Goal: Task Accomplishment & Management: Manage account settings

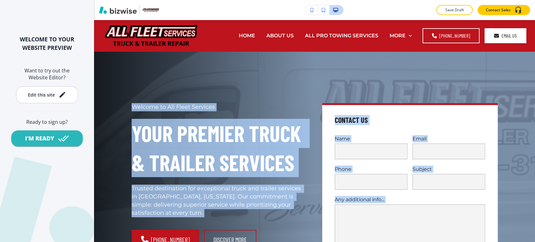
drag, startPoint x: 535, startPoint y: 151, endPoint x: 535, endPoint y: 29, distance: 122.6
click at [535, 29] on div "Edit HOME ABOUT US ALL PRO TOWING SERVICES CONTACT GALLERY SEMI TIRE REPAIR SEM…" at bounding box center [314, 131] width 441 height 222
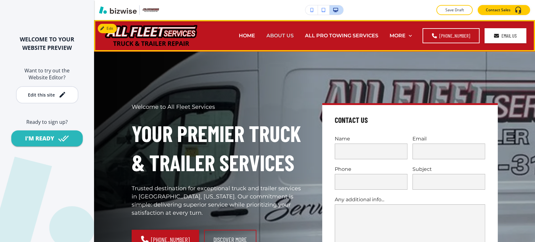
click at [287, 34] on p "ABOUT US" at bounding box center [279, 35] width 27 height 7
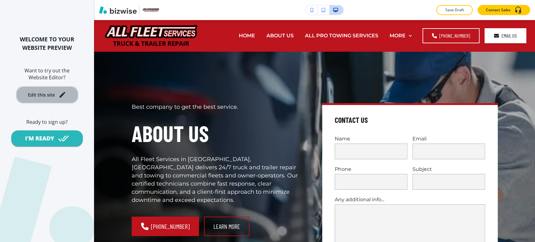
click at [55, 92] on div "Edit this site" at bounding box center [47, 95] width 38 height 8
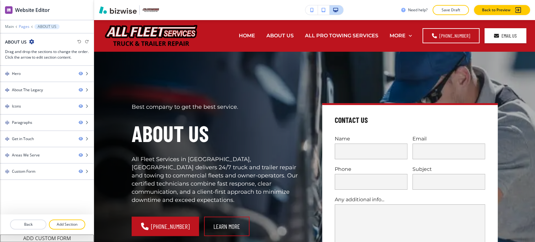
click at [28, 26] on p "Pages" at bounding box center [24, 26] width 11 height 4
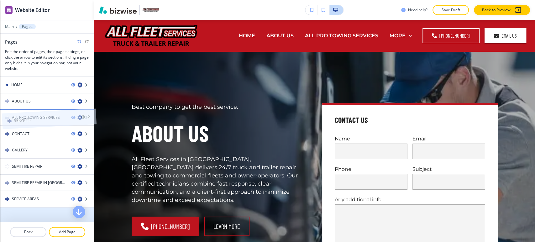
drag, startPoint x: 33, startPoint y: 215, endPoint x: 34, endPoint y: 108, distance: 107.2
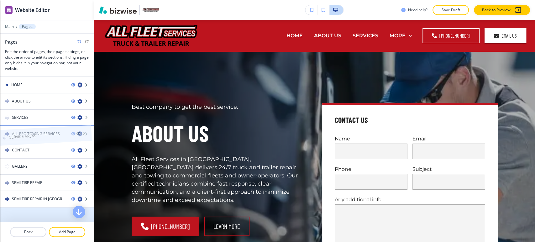
drag, startPoint x: 34, startPoint y: 215, endPoint x: 31, endPoint y: 124, distance: 90.7
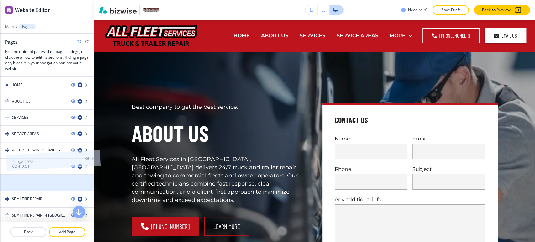
drag, startPoint x: 26, startPoint y: 179, endPoint x: 32, endPoint y: 145, distance: 35.0
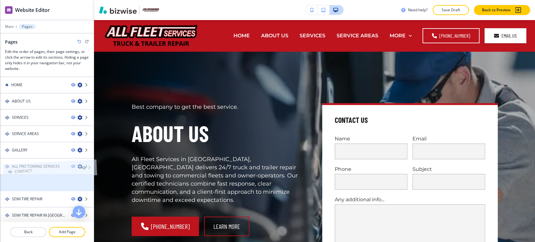
drag, startPoint x: 36, startPoint y: 181, endPoint x: 39, endPoint y: 156, distance: 24.6
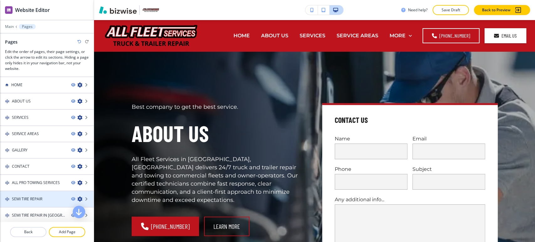
click at [77, 199] on icon "button" at bounding box center [79, 199] width 5 height 5
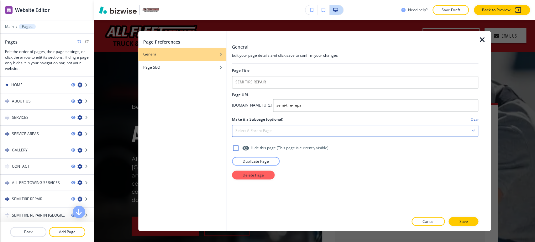
click at [268, 135] on div "Select a parent page" at bounding box center [355, 130] width 246 height 11
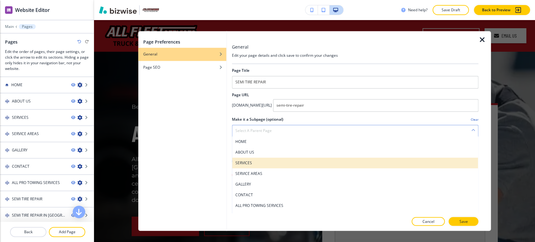
click at [259, 166] on div "SERVICES" at bounding box center [355, 163] width 246 height 11
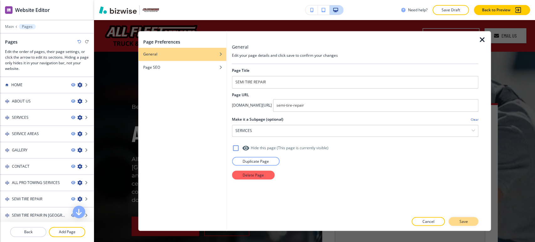
click at [463, 220] on p "Save" at bounding box center [463, 222] width 8 height 6
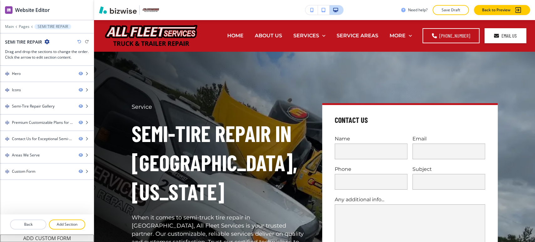
click at [23, 29] on div at bounding box center [47, 31] width 94 height 4
click at [27, 24] on div "Main Pages SEMI TIRE REPAIR" at bounding box center [47, 26] width 84 height 5
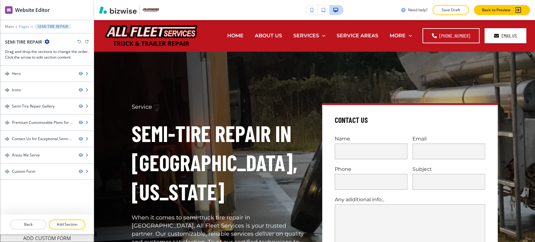
click at [24, 27] on p "Pages" at bounding box center [24, 26] width 11 height 4
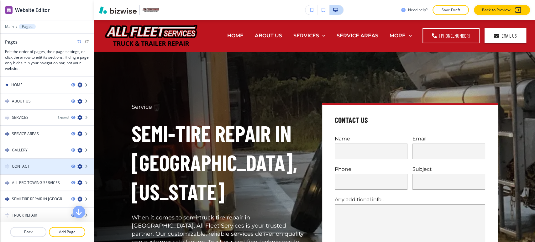
scroll to position [35, 0]
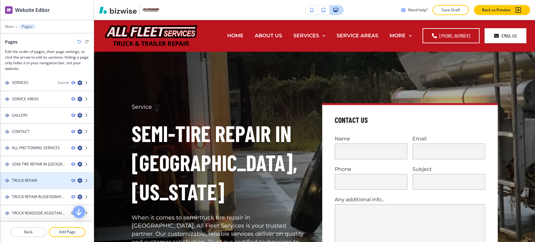
click at [77, 179] on icon "button" at bounding box center [79, 180] width 5 height 5
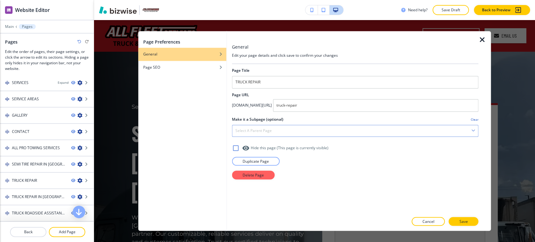
click at [315, 135] on div "Select a parent page" at bounding box center [355, 130] width 246 height 11
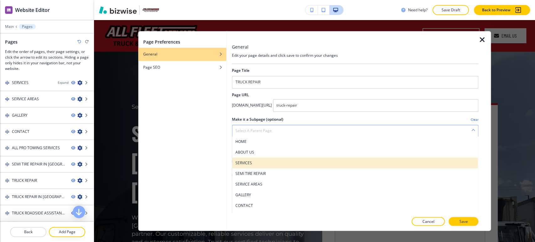
click at [290, 163] on h4 "SERVICES" at bounding box center [355, 163] width 240 height 6
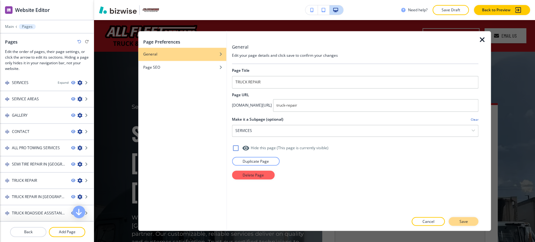
click at [457, 221] on button "Save" at bounding box center [464, 221] width 30 height 9
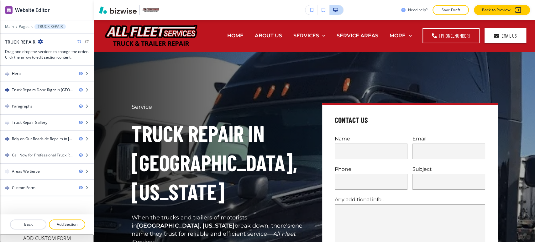
click at [23, 24] on div "Main Pages TRUCK REPAIR" at bounding box center [47, 26] width 84 height 5
click at [25, 27] on p "Pages" at bounding box center [24, 26] width 11 height 4
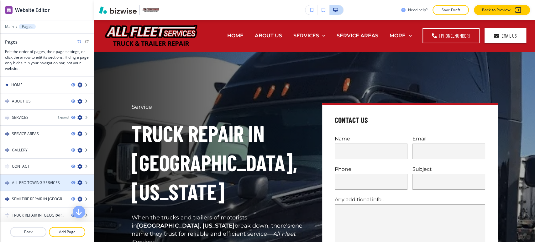
click at [77, 182] on icon "button" at bounding box center [79, 182] width 5 height 5
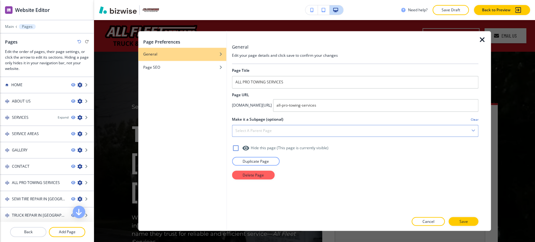
click at [305, 130] on div "Select a parent page" at bounding box center [355, 130] width 246 height 11
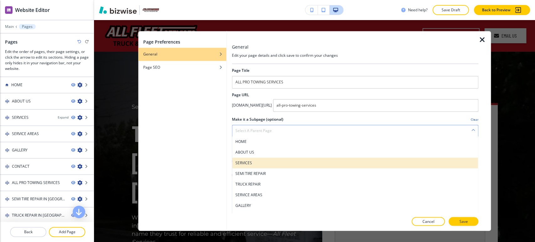
click at [273, 161] on h4 "SERVICES" at bounding box center [355, 163] width 240 height 6
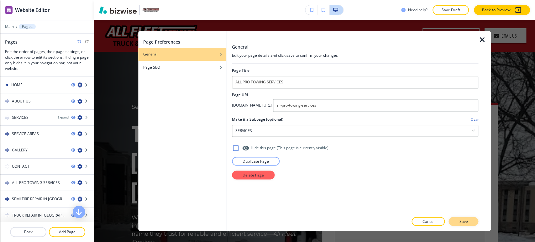
click at [462, 221] on p "Save" at bounding box center [463, 222] width 8 height 6
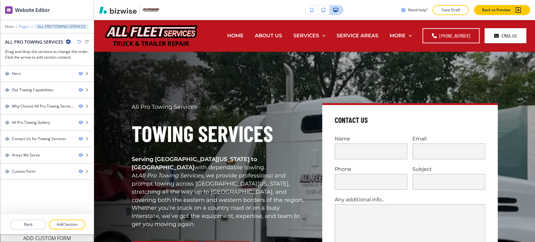
click at [24, 25] on p "Pages" at bounding box center [24, 26] width 11 height 4
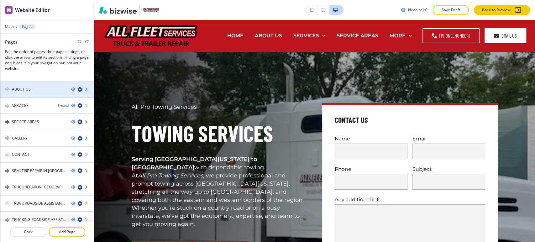
scroll to position [17, 0]
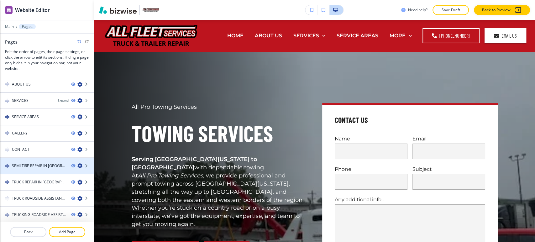
click at [77, 165] on icon "button" at bounding box center [79, 165] width 5 height 5
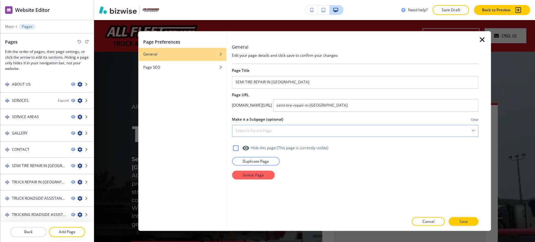
click at [301, 133] on div "Select a parent page" at bounding box center [355, 130] width 246 height 11
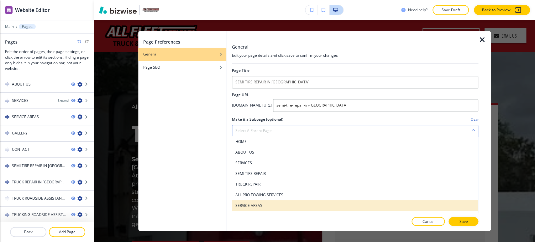
click at [284, 202] on div "SERVICE AREAS" at bounding box center [355, 205] width 246 height 11
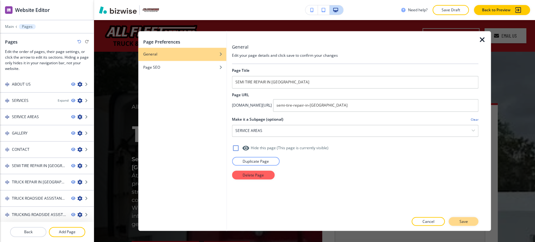
click at [462, 222] on p "Save" at bounding box center [463, 222] width 8 height 6
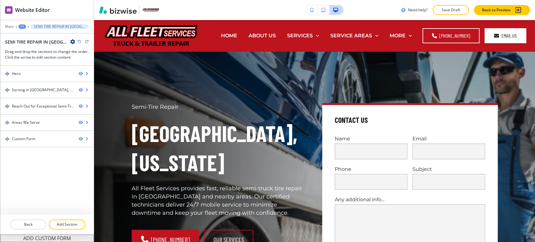
click at [21, 26] on div "+1" at bounding box center [22, 26] width 8 height 4
click at [31, 35] on p "Pages" at bounding box center [39, 37] width 32 height 6
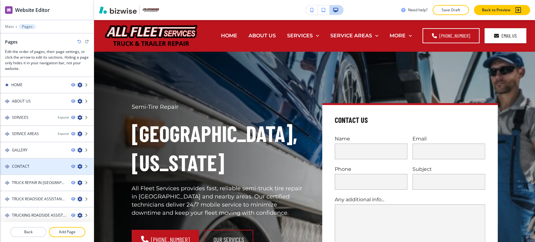
scroll to position [8, 0]
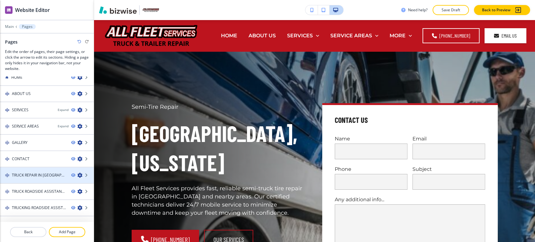
click at [77, 173] on icon "button" at bounding box center [79, 175] width 5 height 5
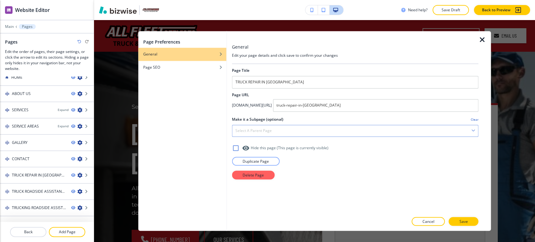
click at [314, 133] on div "Select a parent page" at bounding box center [355, 130] width 246 height 11
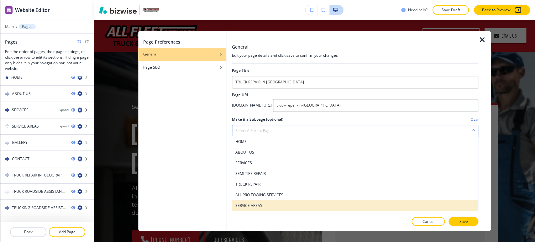
click at [276, 205] on h4 "SERVICE AREAS" at bounding box center [355, 206] width 240 height 6
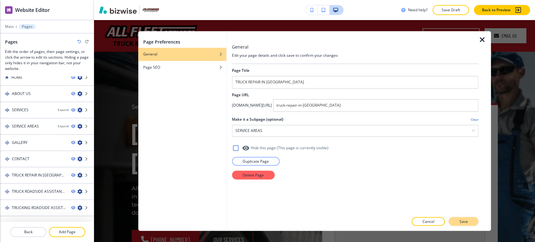
click at [467, 223] on button "Save" at bounding box center [464, 221] width 30 height 9
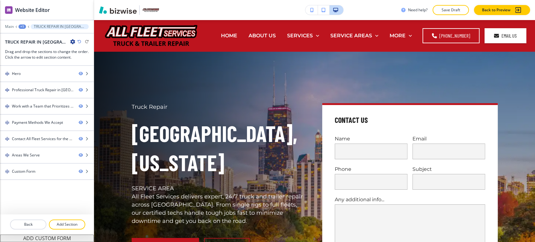
click at [23, 27] on div "+1" at bounding box center [22, 26] width 8 height 4
click at [25, 33] on button "Pages" at bounding box center [39, 36] width 40 height 11
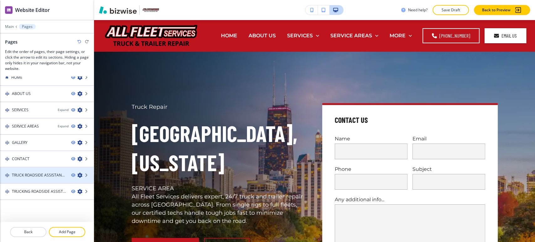
click at [77, 174] on icon "button" at bounding box center [79, 175] width 5 height 5
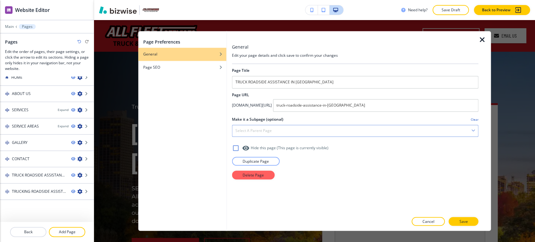
click at [286, 133] on div "Select a parent page" at bounding box center [355, 130] width 246 height 11
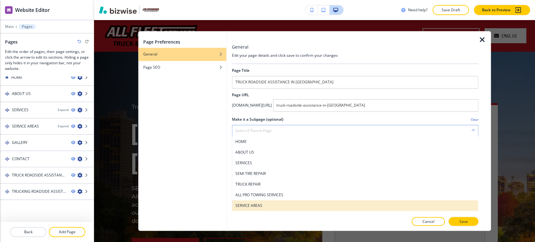
click at [277, 203] on h4 "SERVICE AREAS" at bounding box center [355, 206] width 240 height 6
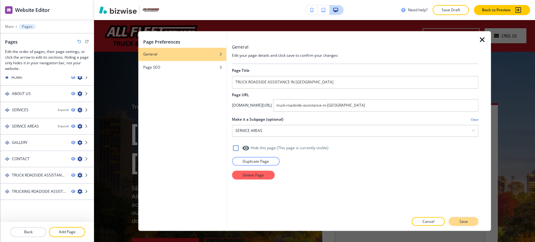
click at [464, 223] on p "Save" at bounding box center [463, 222] width 8 height 6
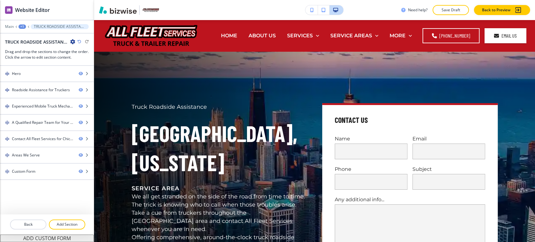
click at [22, 25] on div "+1" at bounding box center [22, 26] width 8 height 4
click at [25, 35] on p "Pages" at bounding box center [39, 37] width 32 height 6
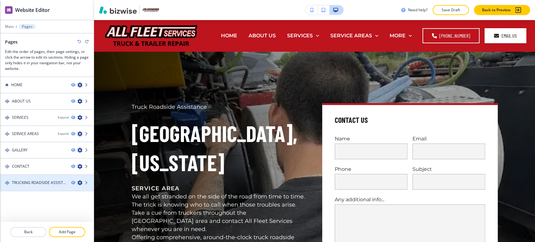
click at [79, 182] on icon "button" at bounding box center [79, 182] width 5 height 5
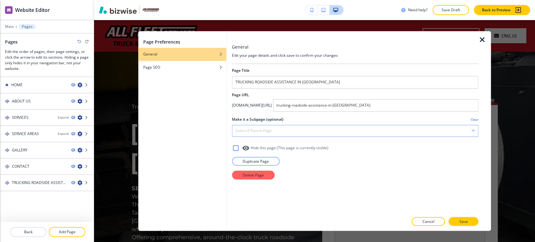
click at [277, 129] on div "Select a parent page" at bounding box center [355, 130] width 246 height 11
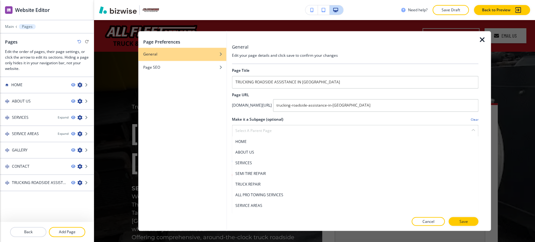
click at [266, 203] on h4 "SERVICE AREAS" at bounding box center [355, 206] width 240 height 6
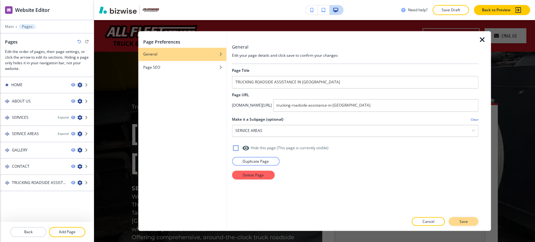
click at [468, 223] on button "Save" at bounding box center [464, 221] width 30 height 9
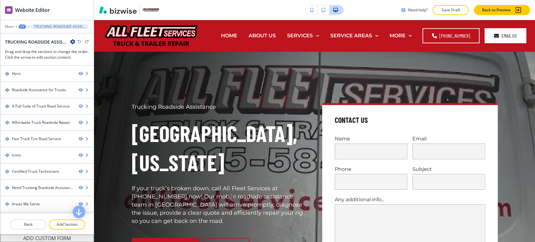
click at [22, 28] on div "+1" at bounding box center [22, 26] width 8 height 4
click at [30, 37] on p "Pages" at bounding box center [39, 37] width 32 height 6
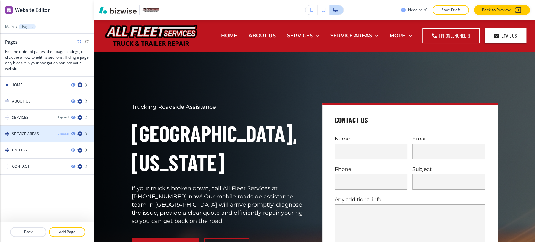
click at [65, 133] on div "Expand" at bounding box center [63, 133] width 11 height 5
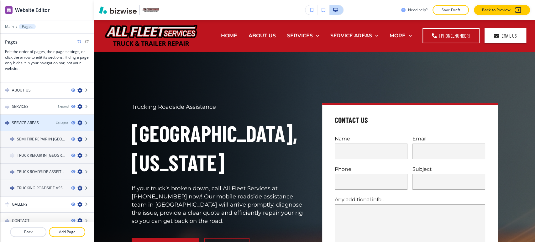
scroll to position [17, 0]
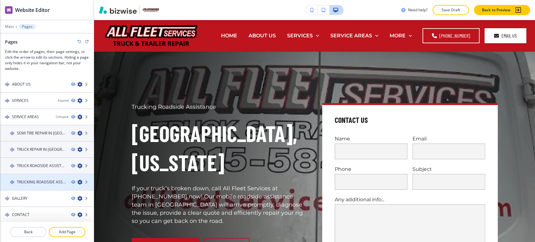
click at [77, 180] on icon "button" at bounding box center [79, 182] width 5 height 5
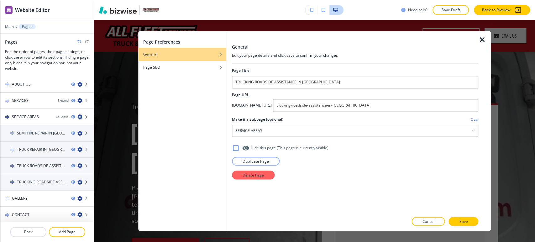
click at [484, 39] on icon "button" at bounding box center [482, 40] width 8 height 8
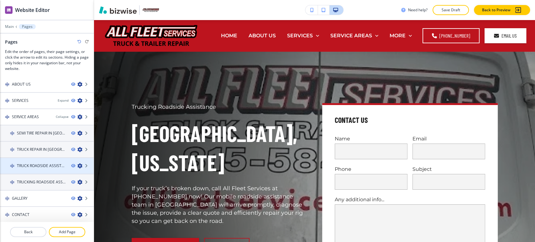
click at [77, 166] on icon "button" at bounding box center [79, 165] width 5 height 5
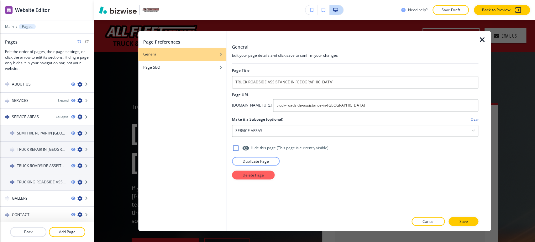
click at [482, 36] on icon "button" at bounding box center [482, 40] width 8 height 8
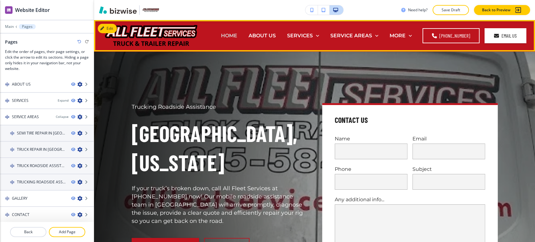
click at [237, 37] on p "HOME" at bounding box center [229, 35] width 16 height 7
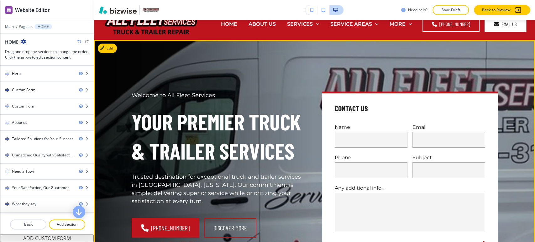
scroll to position [0, 0]
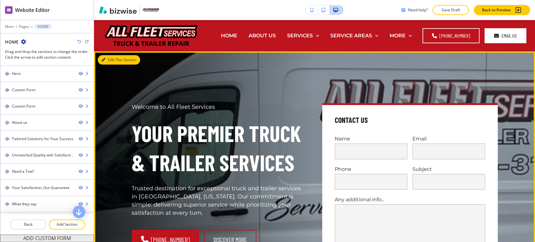
click at [110, 60] on button "Edit This Section" at bounding box center [119, 59] width 42 height 9
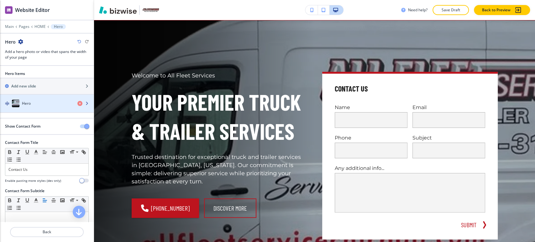
click at [53, 100] on div "Hero" at bounding box center [36, 104] width 72 height 8
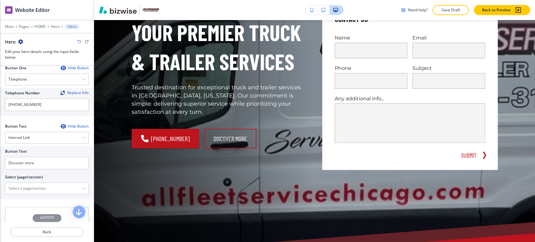
scroll to position [314, 0]
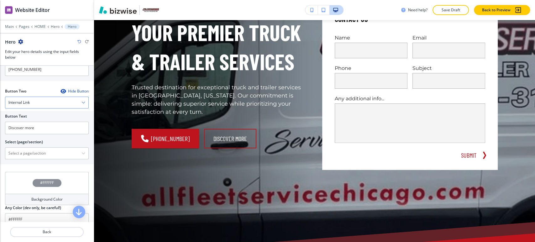
click at [55, 101] on div "Internal Link" at bounding box center [46, 102] width 83 height 11
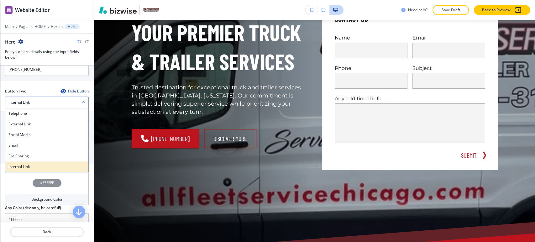
click at [37, 164] on h4 "Internal Link" at bounding box center [46, 167] width 77 height 6
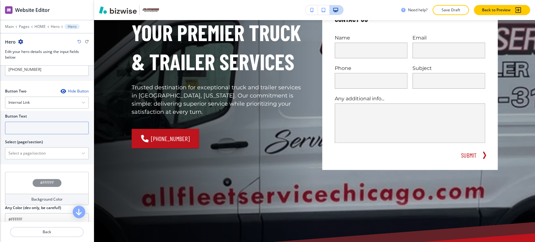
click at [44, 126] on input "text" at bounding box center [47, 128] width 84 height 13
paste input "Discover more"
type input "Discover more"
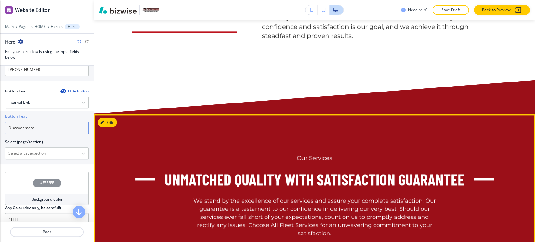
scroll to position [2156, 0]
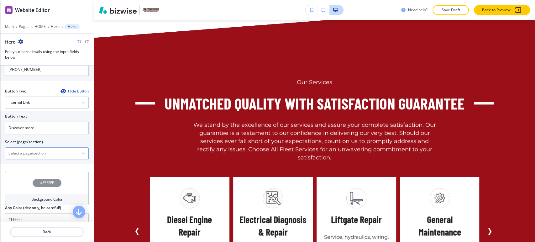
click at [60, 153] on \(page\/section\) "Manual Input" at bounding box center [43, 153] width 76 height 11
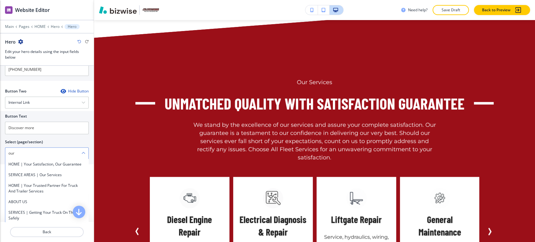
click at [69, 150] on \(page\/section\) "our" at bounding box center [43, 153] width 76 height 11
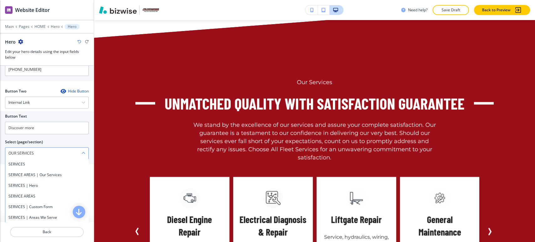
click at [8, 153] on \(page\/section\) "OUR SERVICES" at bounding box center [43, 153] width 76 height 11
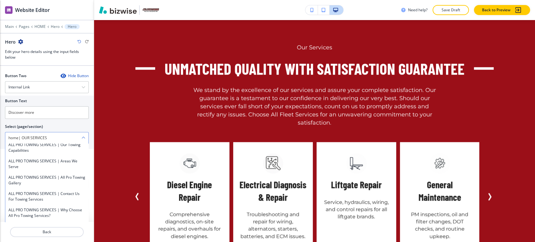
scroll to position [343, 0]
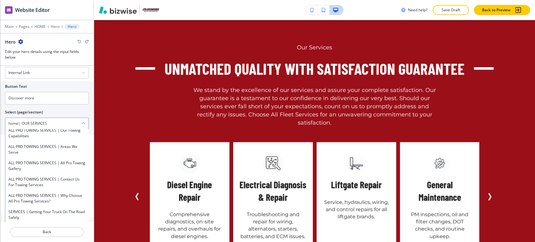
drag, startPoint x: 50, startPoint y: 120, endPoint x: 22, endPoint y: 122, distance: 28.3
click at [22, 122] on \(page\/section\) "home| OUR SERVICES" at bounding box center [43, 123] width 76 height 11
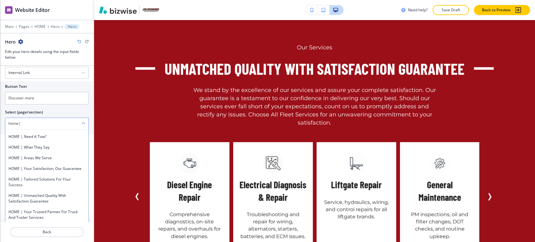
scroll to position [67, 0]
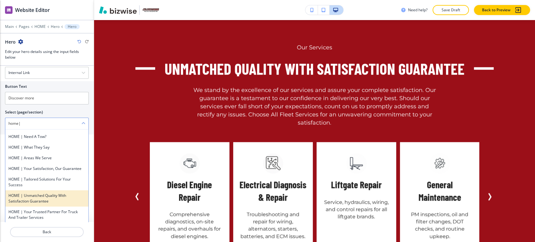
click at [55, 199] on h4 "HOME | Unmatched Quality with Satisfaction Guarantee" at bounding box center [46, 198] width 77 height 11
type \(page\/section\) "HOME | Unmatched Quality with Satisfaction Guarantee"
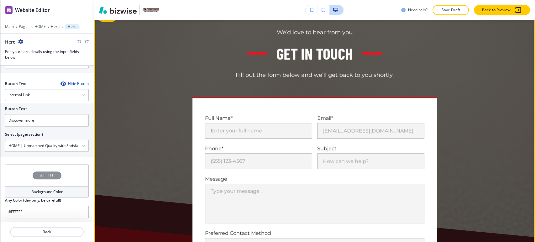
scroll to position [314, 0]
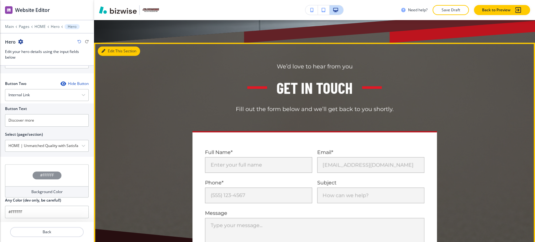
click at [112, 54] on button "Edit This Section" at bounding box center [119, 50] width 42 height 9
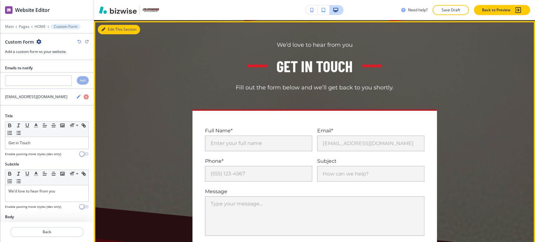
scroll to position [336, 0]
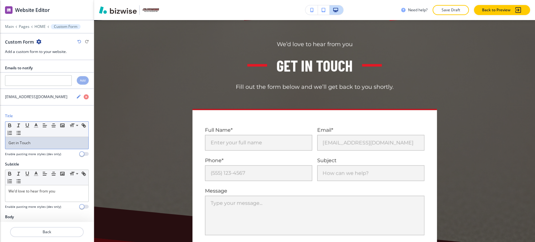
click at [47, 146] on div "Get in Touch" at bounding box center [46, 143] width 83 height 12
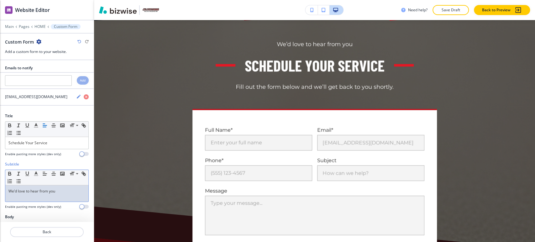
click at [60, 192] on p "We’d love to hear from you" at bounding box center [46, 191] width 77 height 6
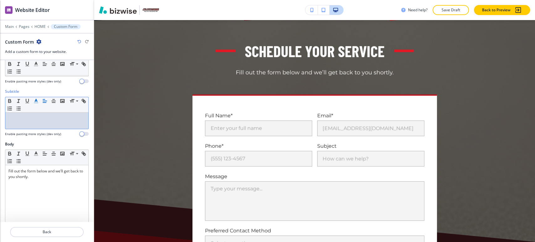
scroll to position [104, 0]
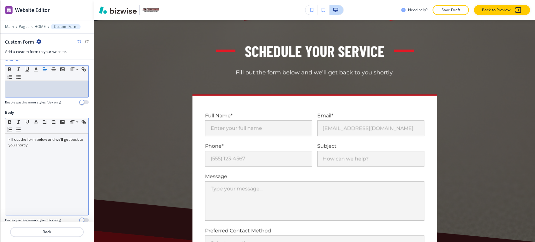
click at [53, 146] on p "Fill out the form below and we’ll get back to you shortly." at bounding box center [46, 142] width 77 height 11
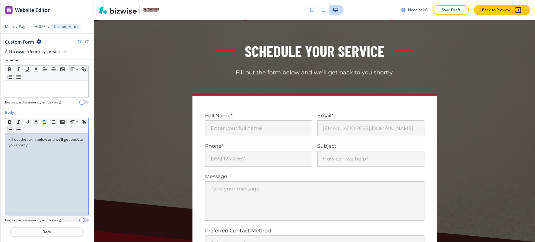
click at [53, 146] on p "Fill out the form below and we’ll get back to you shortly." at bounding box center [46, 142] width 77 height 11
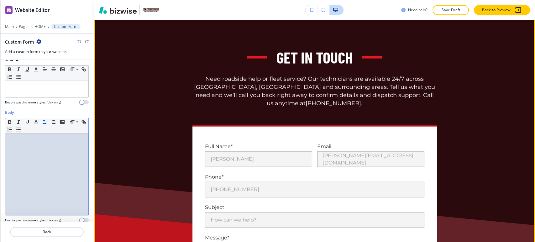
scroll to position [720, 0]
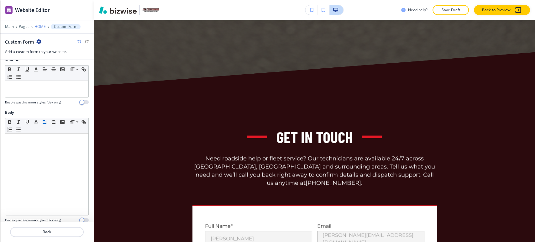
click at [40, 26] on p "HOME" at bounding box center [39, 26] width 11 height 4
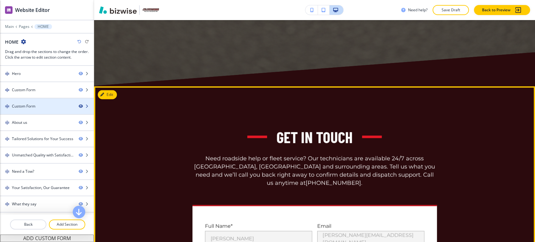
click at [79, 105] on icon "button" at bounding box center [81, 106] width 4 height 4
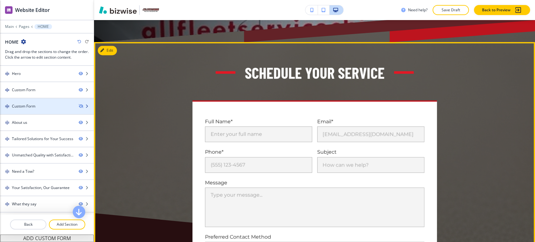
scroll to position [233, 0]
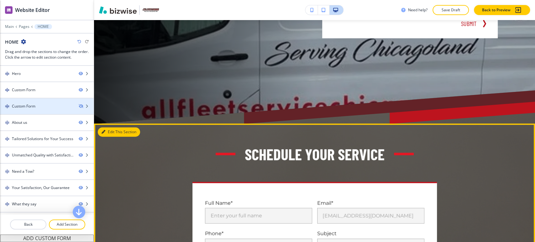
click at [113, 131] on button "Edit This Section" at bounding box center [119, 131] width 42 height 9
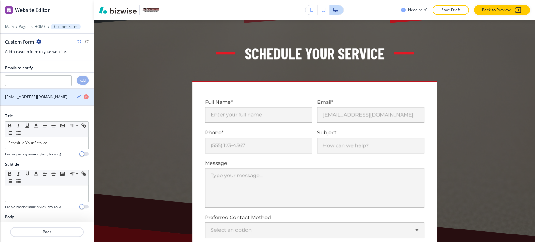
scroll to position [336, 0]
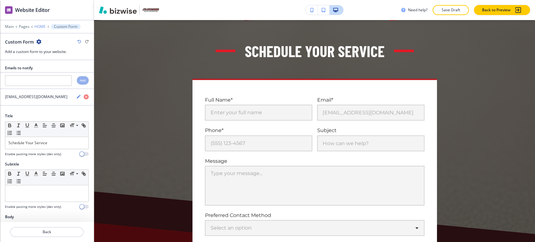
click at [42, 26] on p "HOME" at bounding box center [39, 26] width 11 height 4
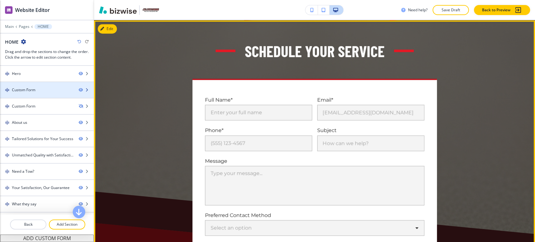
click at [79, 90] on div at bounding box center [86, 90] width 15 height 4
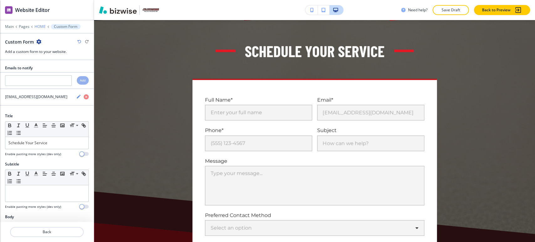
click at [43, 27] on p "HOME" at bounding box center [39, 26] width 11 height 4
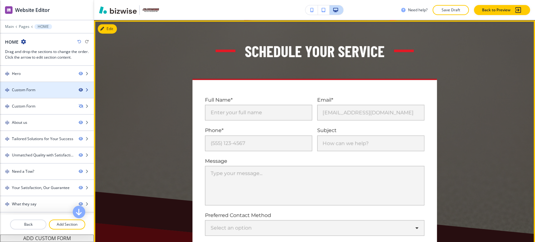
click at [79, 89] on icon "button" at bounding box center [81, 90] width 4 height 4
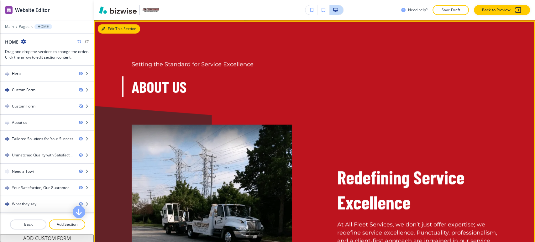
click at [105, 28] on icon "button" at bounding box center [104, 29] width 4 height 4
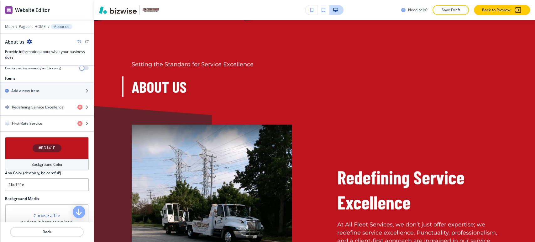
scroll to position [244, 0]
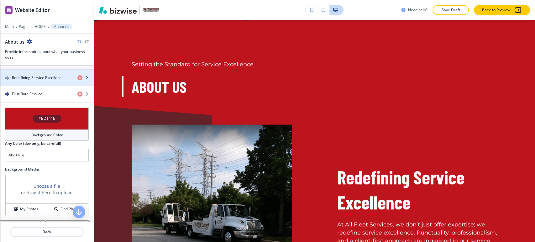
click at [59, 81] on div "button" at bounding box center [47, 83] width 94 height 5
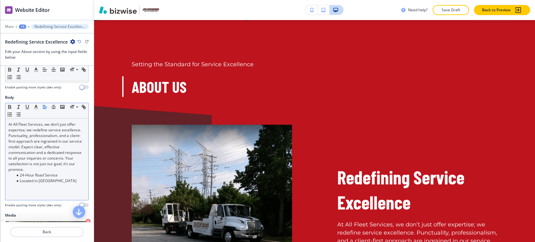
scroll to position [171, 0]
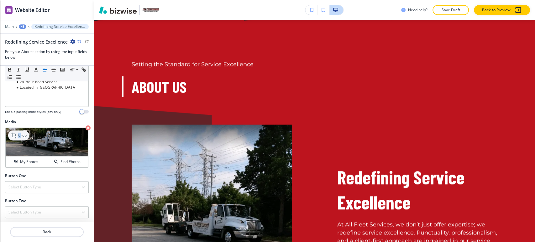
click at [19, 135] on p "Crop" at bounding box center [22, 136] width 8 height 6
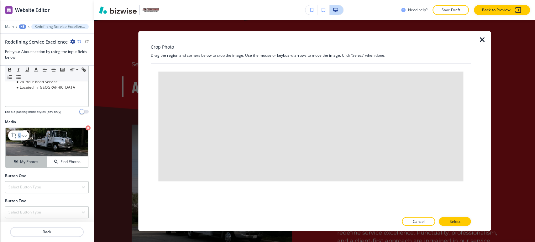
click at [33, 159] on h4 "My Photos" at bounding box center [29, 162] width 18 height 6
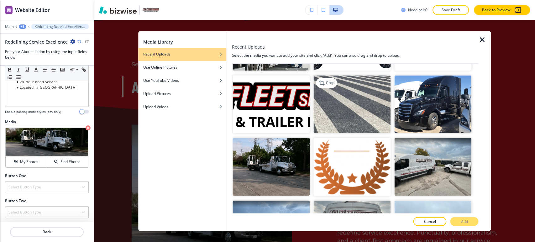
scroll to position [557, 0]
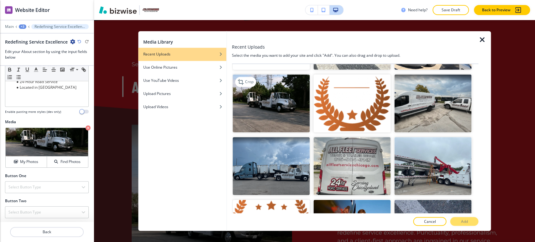
click at [286, 105] on img "button" at bounding box center [271, 104] width 77 height 58
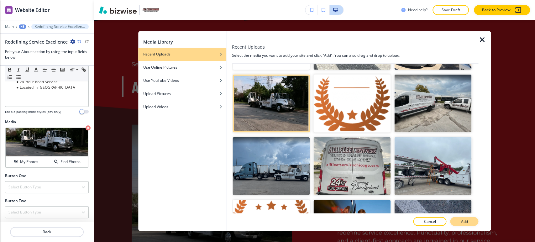
click at [469, 219] on button "Add" at bounding box center [464, 221] width 28 height 9
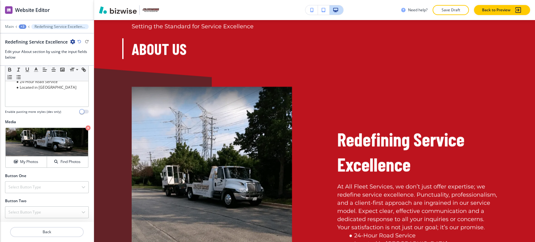
scroll to position [440, 0]
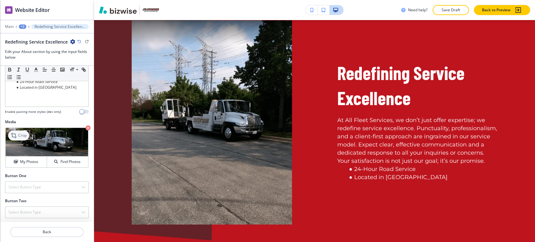
click at [25, 133] on p "Crop" at bounding box center [22, 136] width 8 height 6
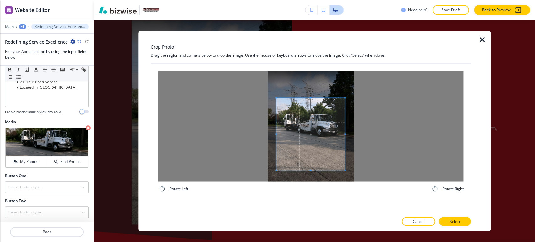
click at [310, 98] on span at bounding box center [311, 98] width 2 height 2
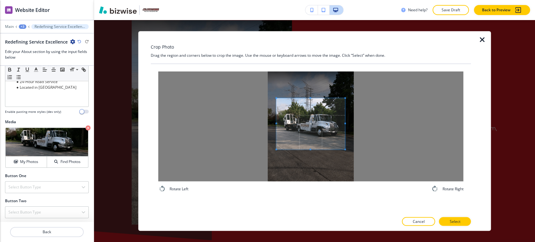
click at [312, 149] on div at bounding box center [310, 123] width 69 height 51
click at [313, 131] on span at bounding box center [310, 121] width 69 height 51
click at [324, 139] on span at bounding box center [311, 124] width 69 height 51
click at [453, 222] on p "Select" at bounding box center [455, 222] width 11 height 6
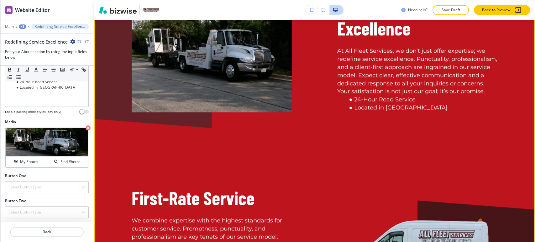
scroll to position [405, 0]
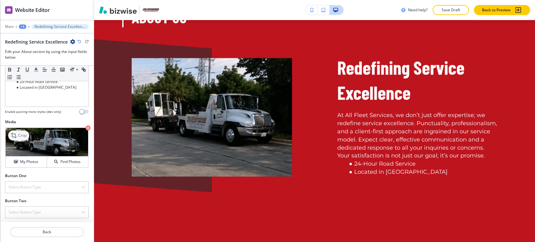
click at [17, 133] on icon at bounding box center [15, 136] width 8 height 8
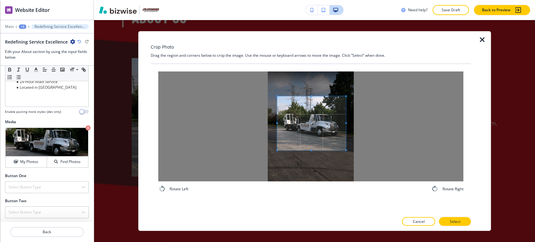
click at [313, 96] on span at bounding box center [311, 96] width 69 height 2
click at [313, 152] on span at bounding box center [311, 153] width 69 height 2
click at [455, 219] on p "Select" at bounding box center [455, 222] width 11 height 6
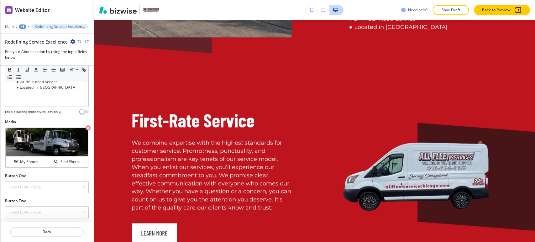
scroll to position [615, 0]
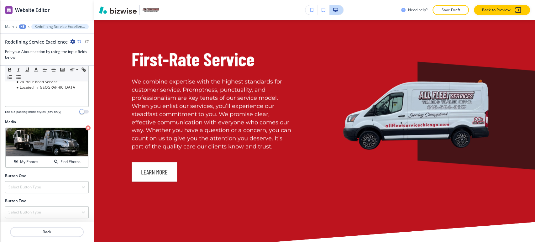
click at [23, 27] on div "+3" at bounding box center [23, 26] width 8 height 4
click at [38, 57] on p "About us" at bounding box center [39, 59] width 32 height 6
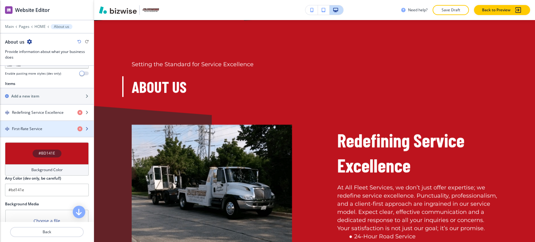
scroll to position [244, 0]
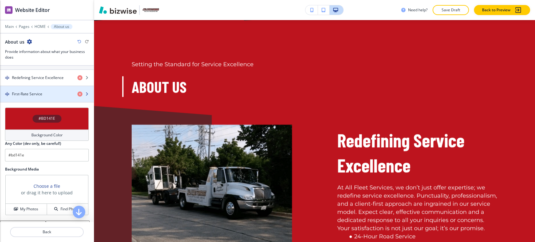
click at [47, 97] on div "button" at bounding box center [47, 99] width 94 height 5
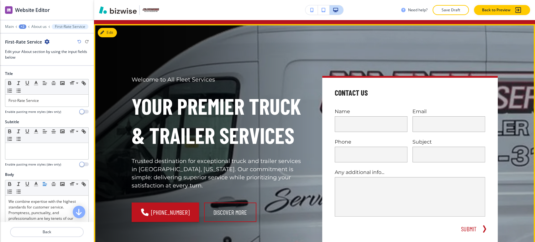
scroll to position [0, 0]
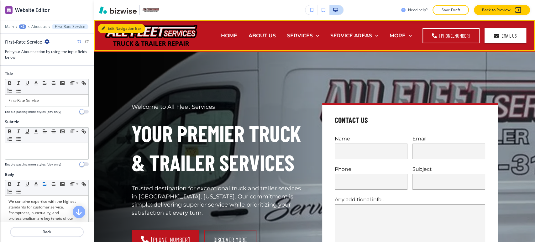
click at [113, 26] on button "Edit Navigation Bar" at bounding box center [121, 28] width 47 height 9
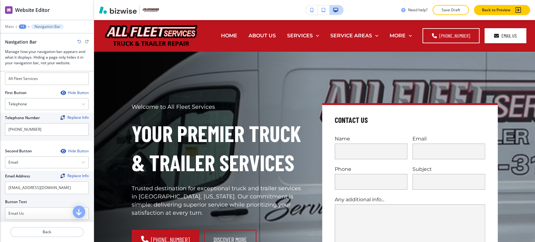
scroll to position [139, 0]
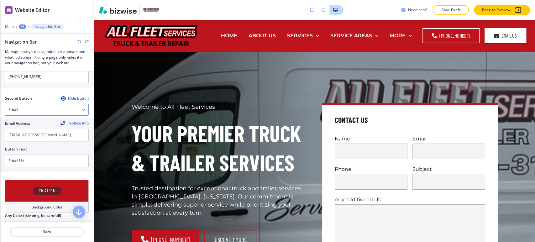
click at [53, 106] on div "Email" at bounding box center [46, 109] width 83 height 11
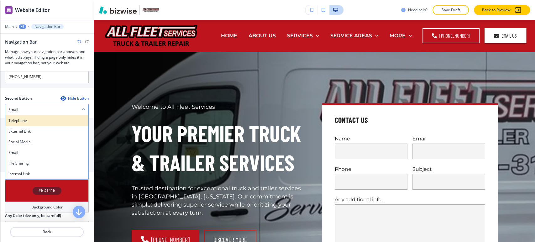
click at [44, 118] on h4 "Telephone" at bounding box center [46, 121] width 77 height 6
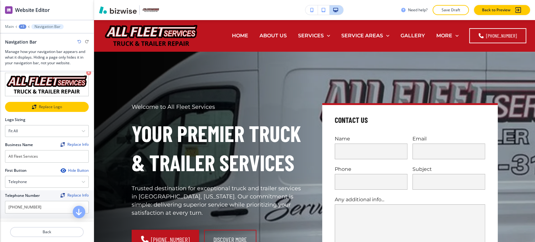
scroll to position [0, 0]
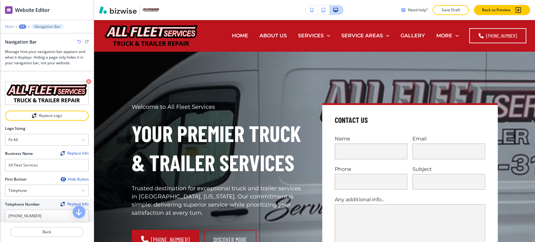
click at [11, 27] on p "Main" at bounding box center [9, 26] width 9 height 4
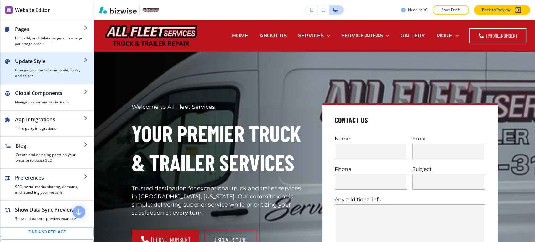
click at [47, 78] on h4 "Change your website template, fonts, and colors" at bounding box center [49, 72] width 69 height 11
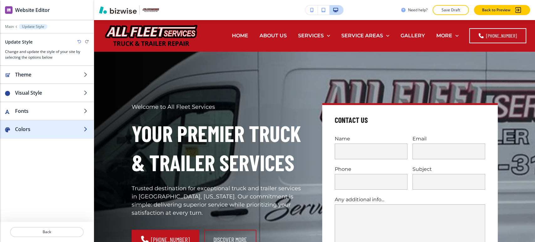
click at [41, 131] on h2 "Colors" at bounding box center [49, 129] width 69 height 8
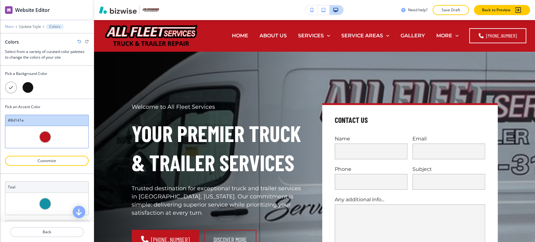
click at [9, 25] on p "Main" at bounding box center [9, 26] width 9 height 4
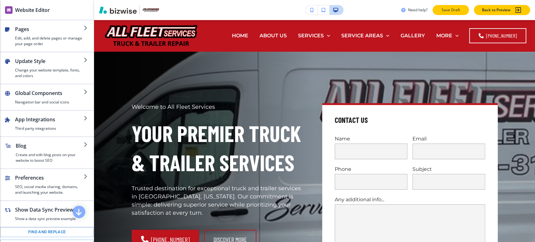
click at [447, 13] on p "Save Draft" at bounding box center [451, 10] width 20 height 6
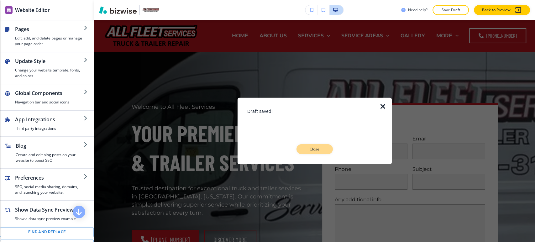
click at [311, 145] on button "Close" at bounding box center [315, 149] width 36 height 10
